Goal: Book appointment/travel/reservation

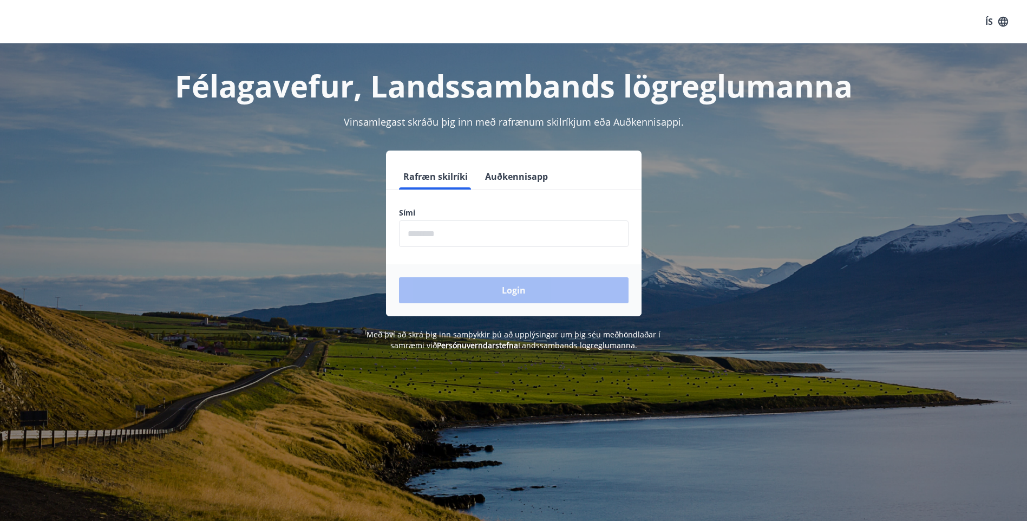
click at [563, 230] on input "phone" at bounding box center [514, 233] width 230 height 27
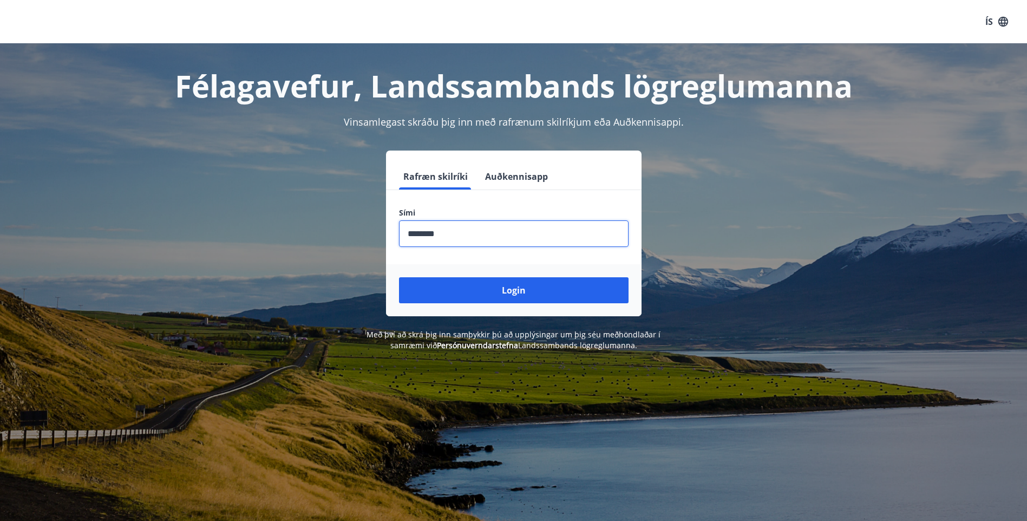
type input "********"
click at [399, 277] on button "Login" at bounding box center [514, 290] width 230 height 26
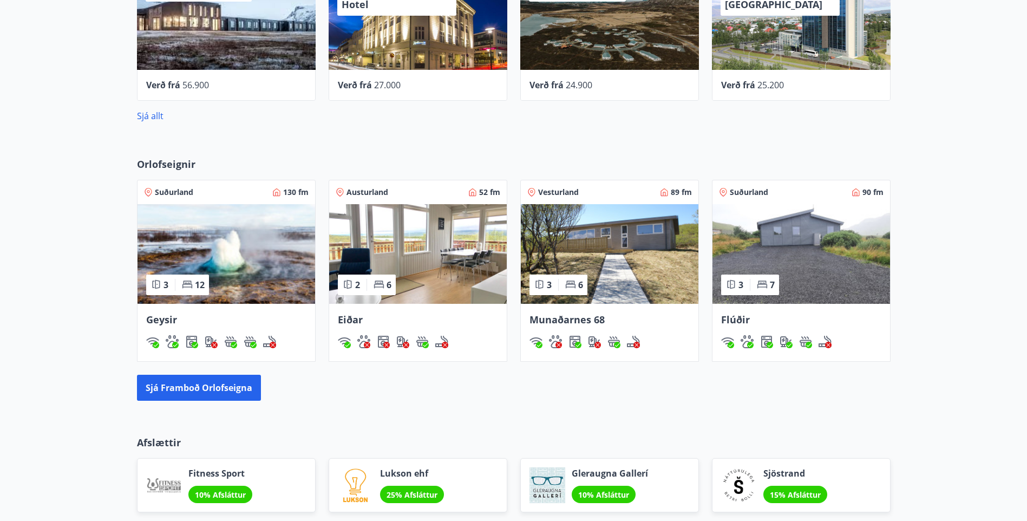
scroll to position [704, 0]
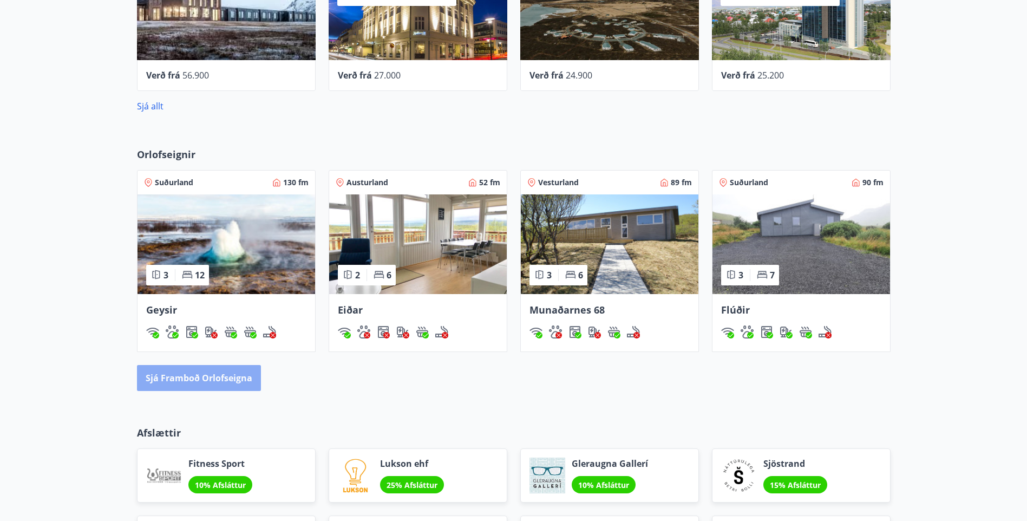
click at [240, 379] on button "Sjá framboð orlofseigna" at bounding box center [199, 378] width 124 height 26
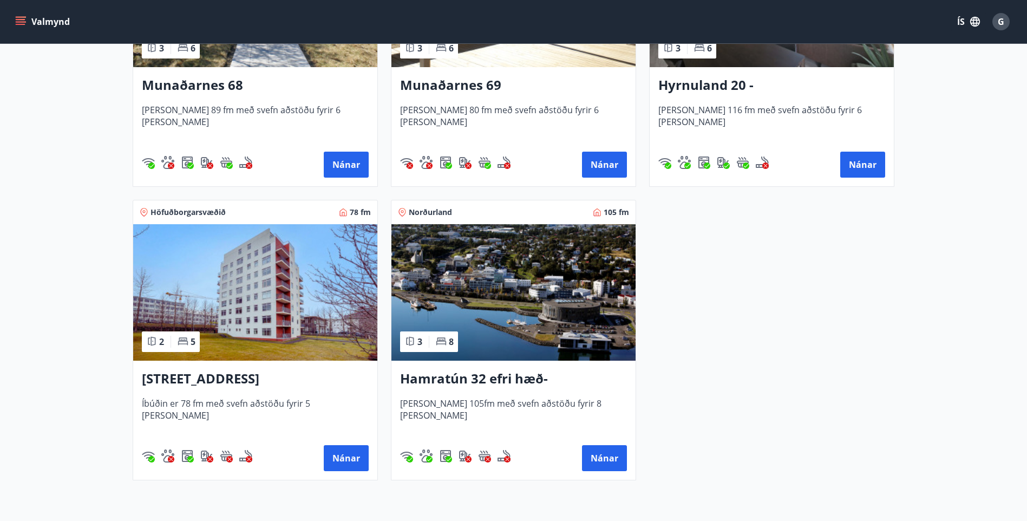
scroll to position [650, 0]
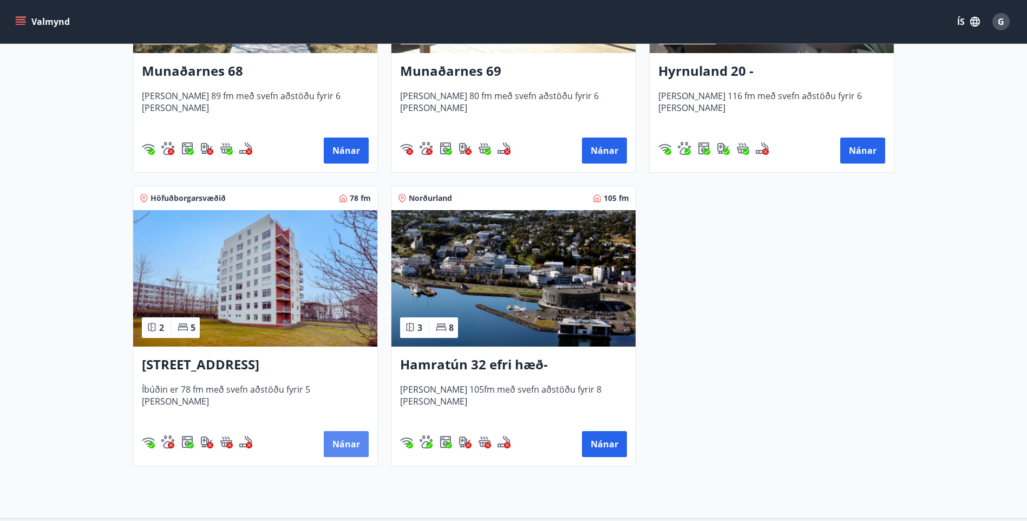
click at [347, 442] on button "Nánar" at bounding box center [346, 444] width 45 height 26
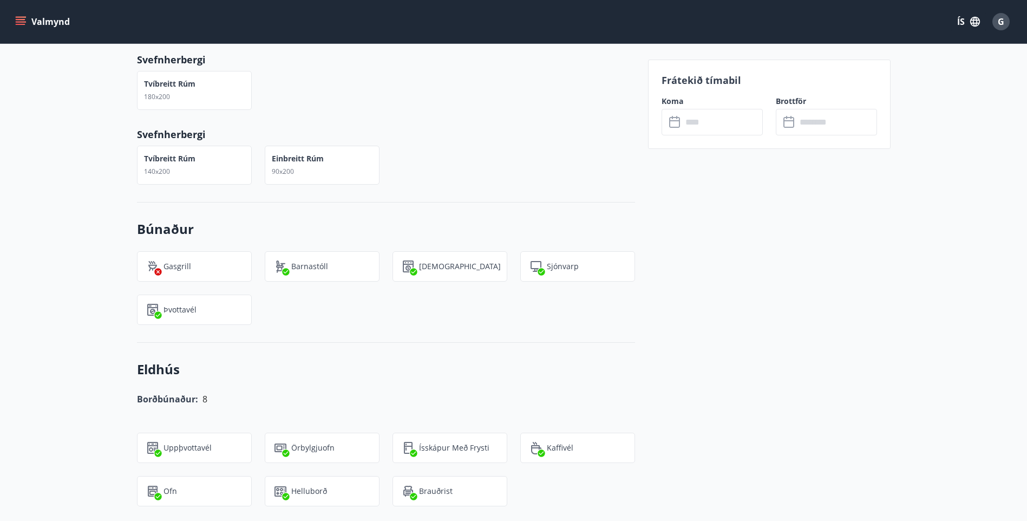
scroll to position [650, 0]
